Goal: Transaction & Acquisition: Purchase product/service

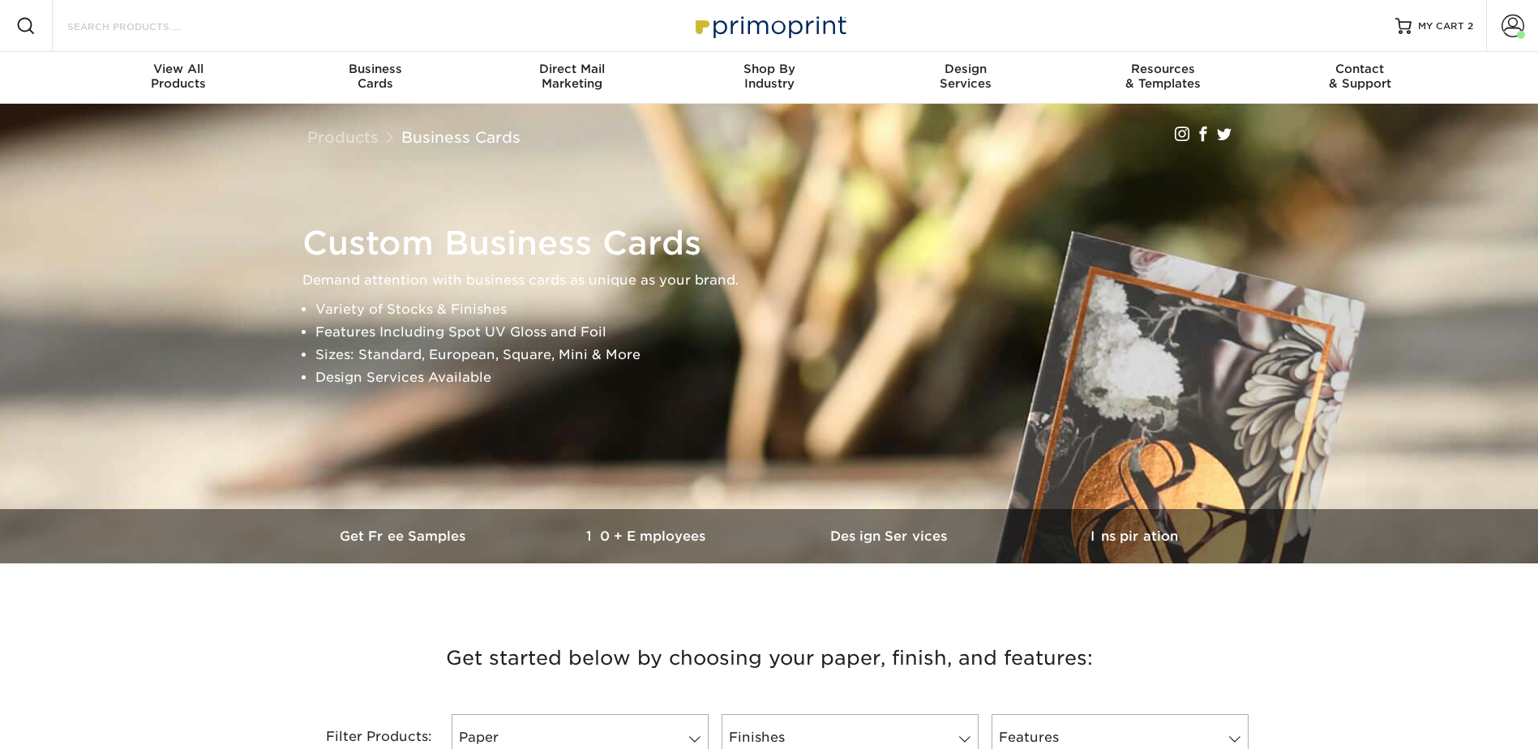
click at [179, 26] on input "Search Products" at bounding box center [145, 25] width 158 height 19
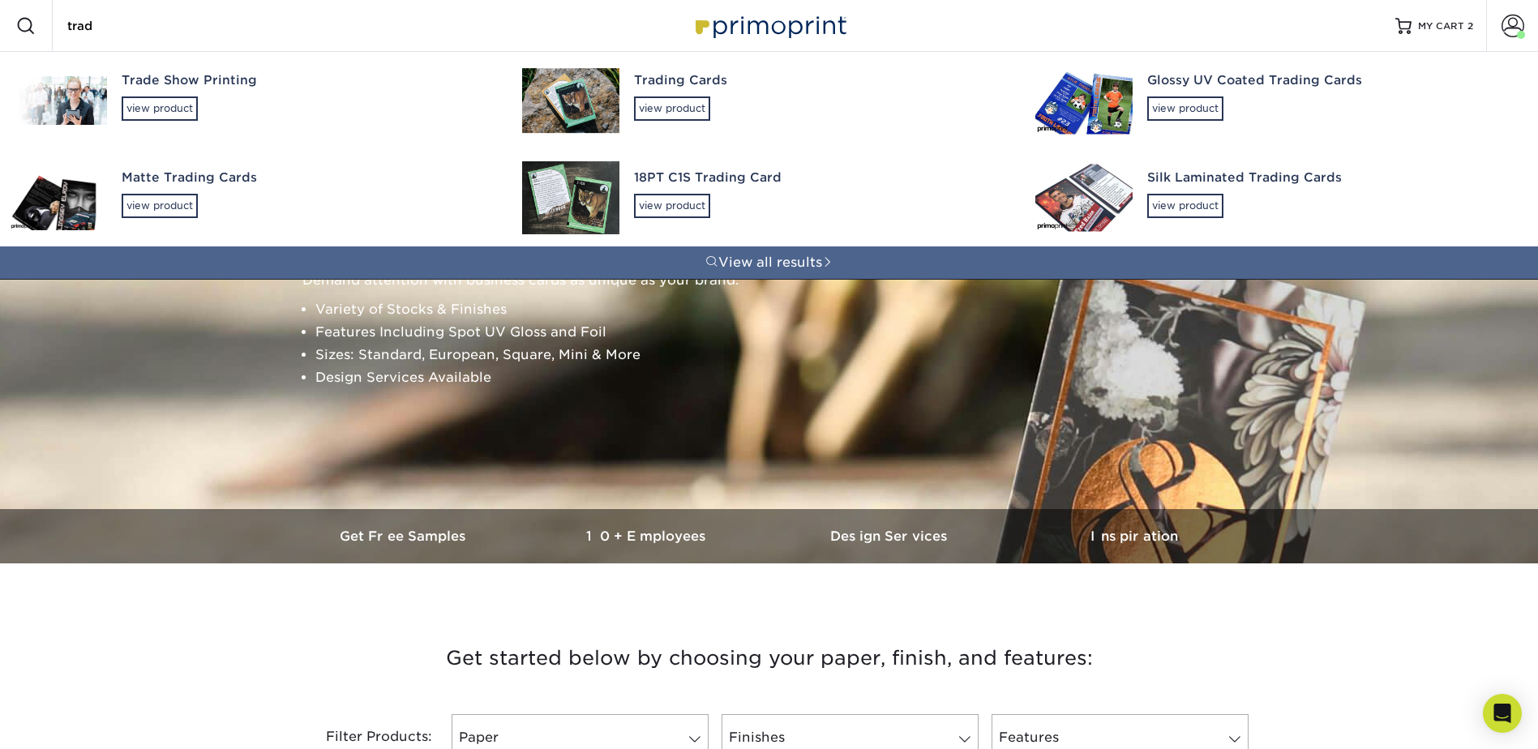
type input "trad"
click at [645, 85] on div "Trading Cards" at bounding box center [819, 80] width 371 height 19
click at [602, 84] on img at bounding box center [570, 100] width 97 height 65
